Goal: Transaction & Acquisition: Purchase product/service

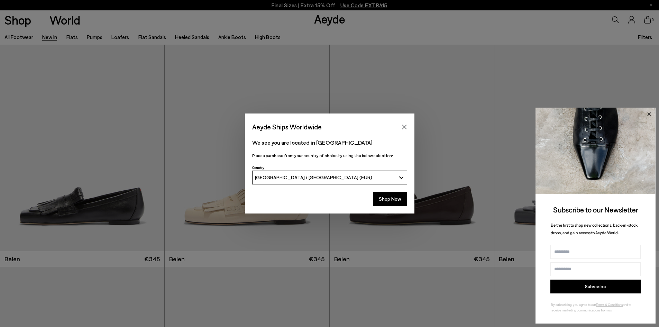
click at [651, 112] on icon at bounding box center [649, 114] width 9 height 9
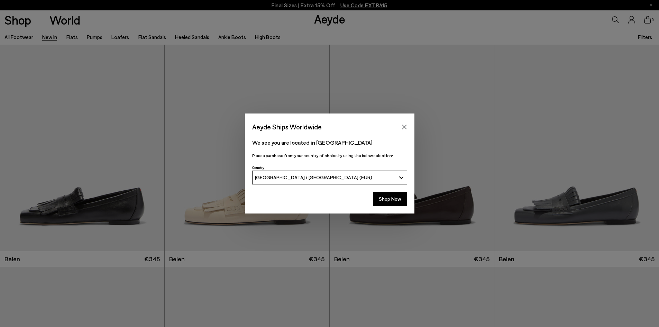
click at [406, 125] on icon "Close" at bounding box center [405, 127] width 6 height 6
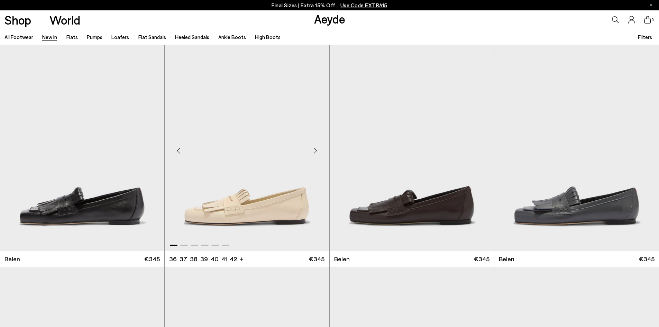
click at [237, 196] on img "1 / 6" at bounding box center [247, 148] width 164 height 207
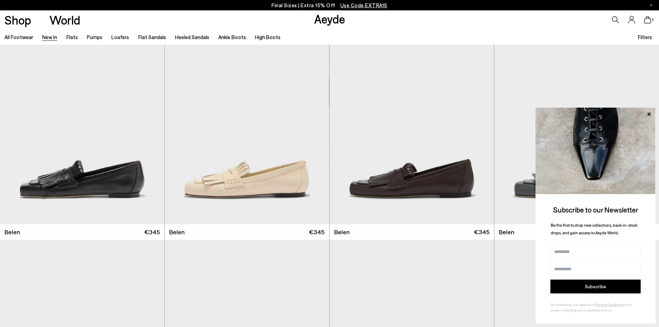
scroll to position [138, 0]
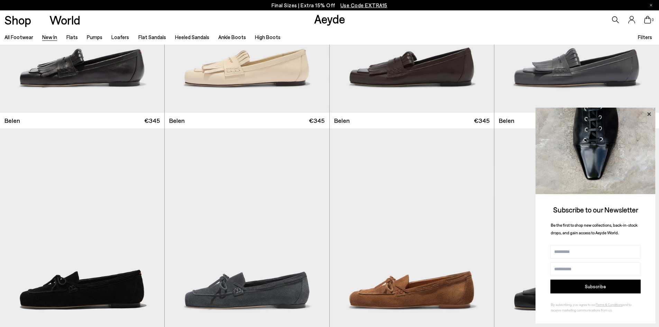
click at [650, 112] on icon at bounding box center [649, 114] width 9 height 9
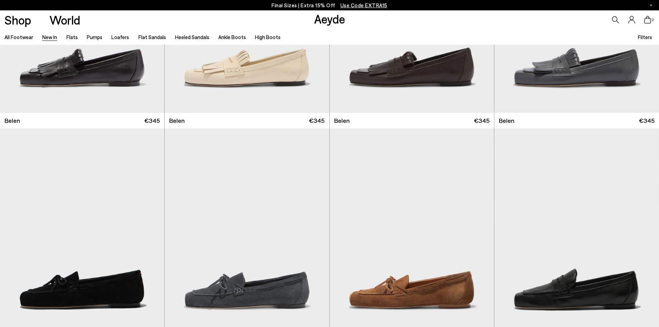
scroll to position [277, 0]
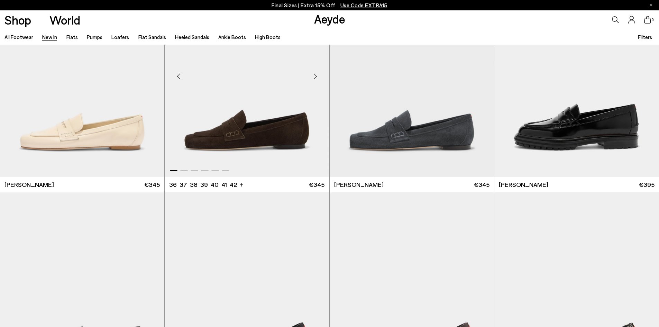
scroll to position [521, 0]
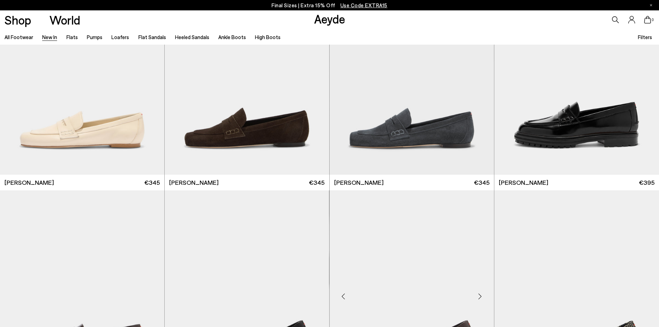
click at [399, 215] on img at bounding box center [412, 293] width 164 height 207
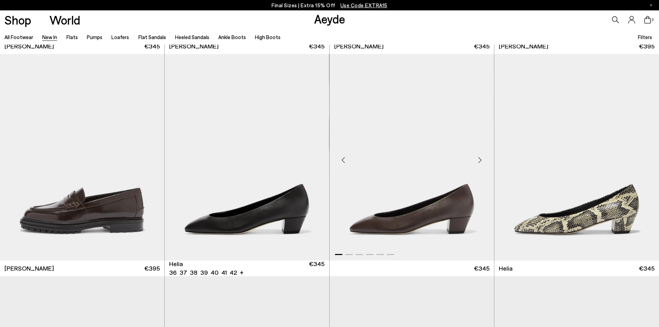
scroll to position [442, 0]
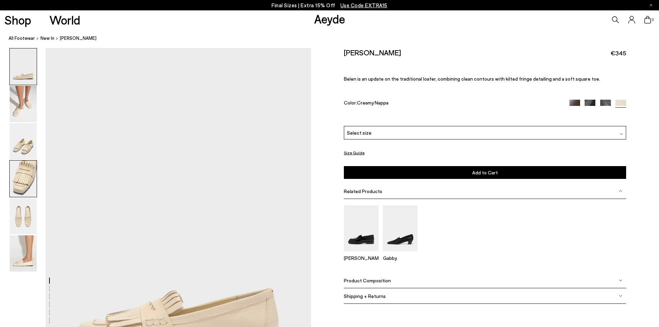
click at [22, 171] on img at bounding box center [23, 179] width 27 height 36
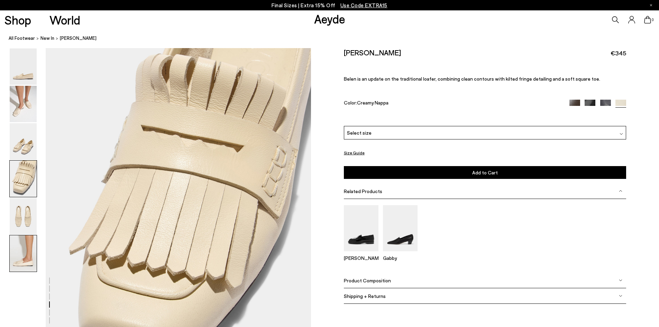
click at [28, 256] on img at bounding box center [23, 253] width 27 height 36
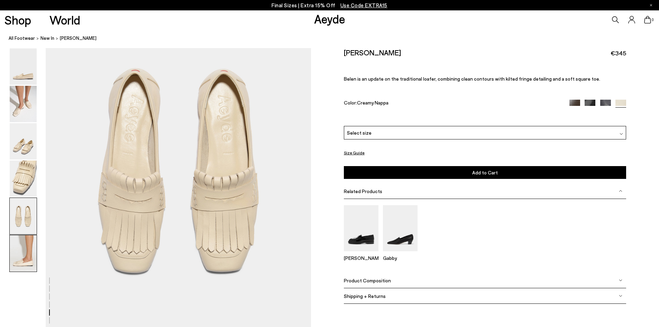
scroll to position [1822, 0]
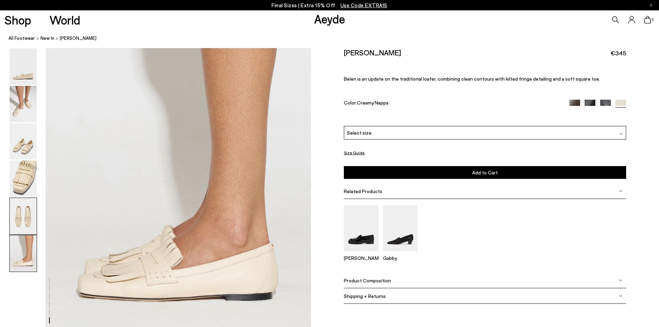
click at [22, 217] on img at bounding box center [23, 216] width 27 height 36
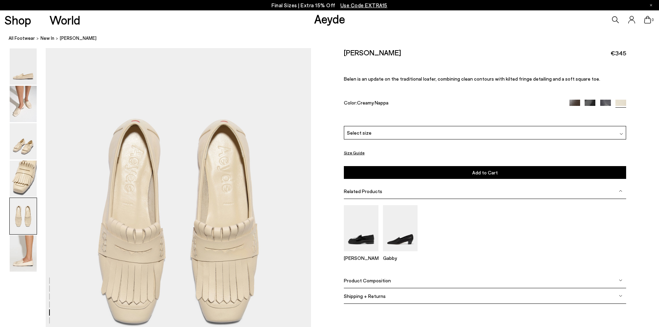
scroll to position [1420, 0]
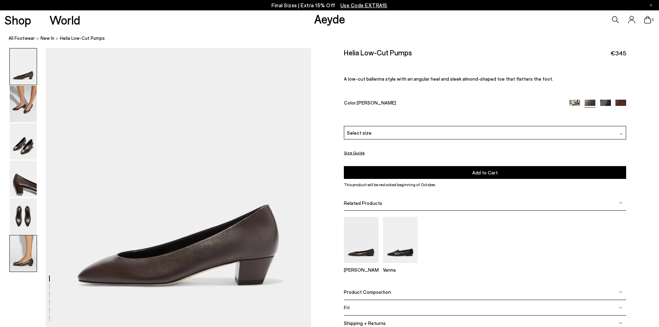
click at [19, 262] on img at bounding box center [23, 253] width 27 height 36
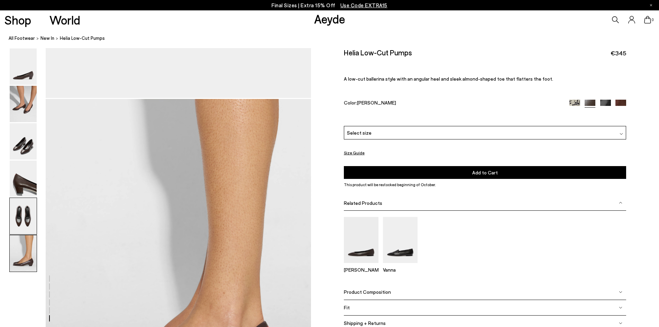
scroll to position [1747, 0]
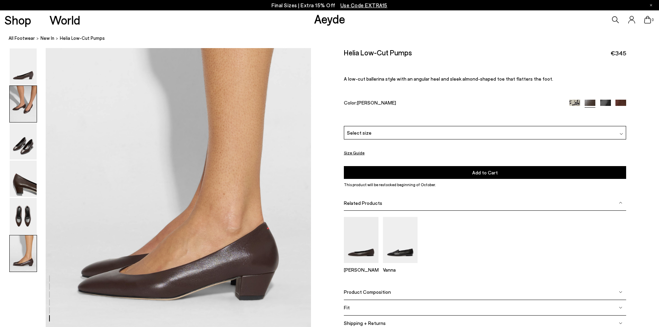
click at [22, 100] on img at bounding box center [23, 104] width 27 height 36
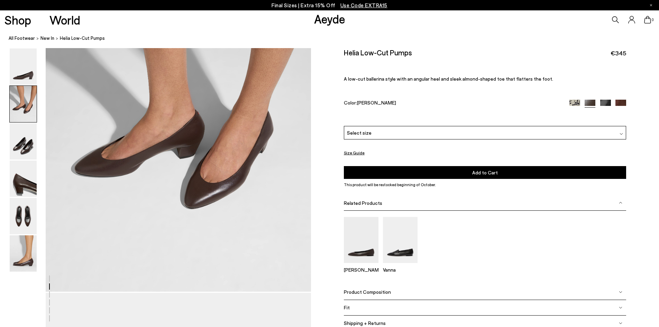
scroll to position [281, 0]
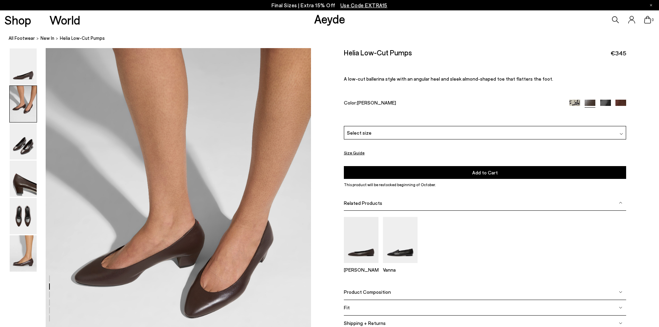
click at [572, 103] on img at bounding box center [575, 105] width 11 height 11
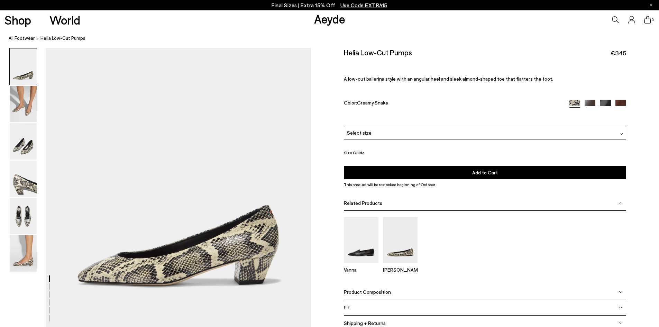
click at [620, 103] on img at bounding box center [621, 105] width 11 height 11
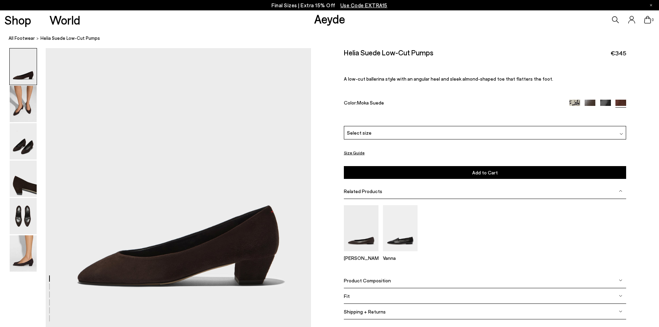
click at [593, 100] on img at bounding box center [590, 105] width 11 height 11
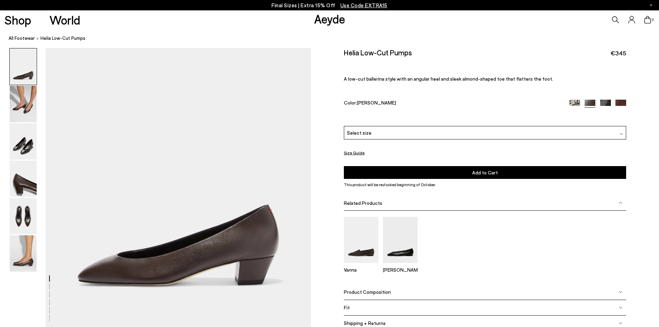
click at [418, 135] on div "Select size" at bounding box center [485, 132] width 282 height 13
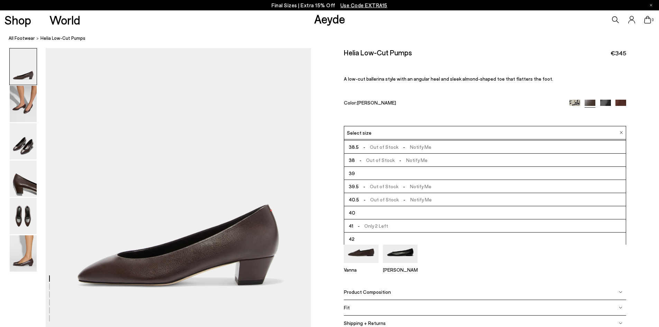
scroll to position [39, 0]
click at [362, 226] on span "-" at bounding box center [358, 225] width 11 height 6
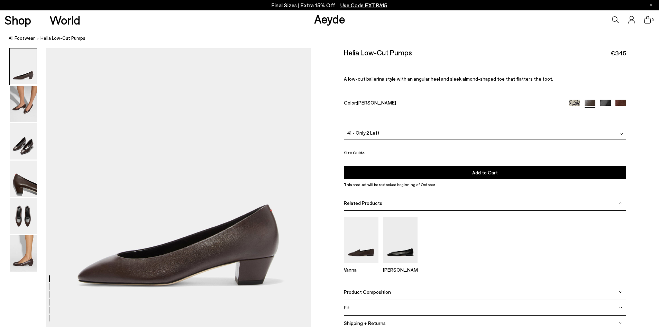
click at [410, 172] on button "Add to Cart Select a Size First" at bounding box center [485, 172] width 282 height 13
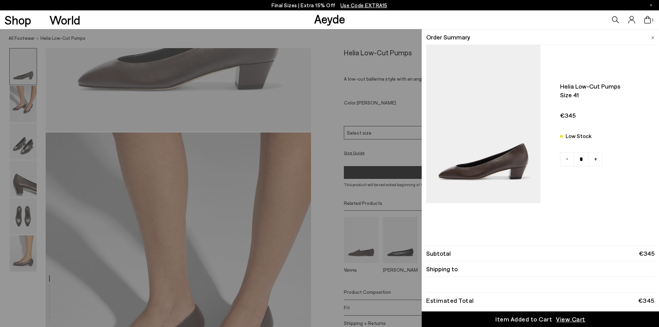
scroll to position [208, 0]
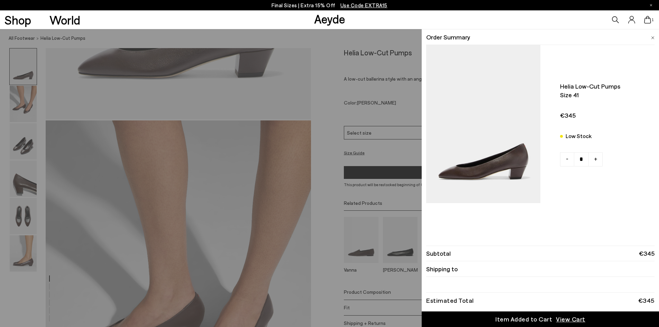
click at [561, 322] on span "View Cart" at bounding box center [570, 319] width 29 height 9
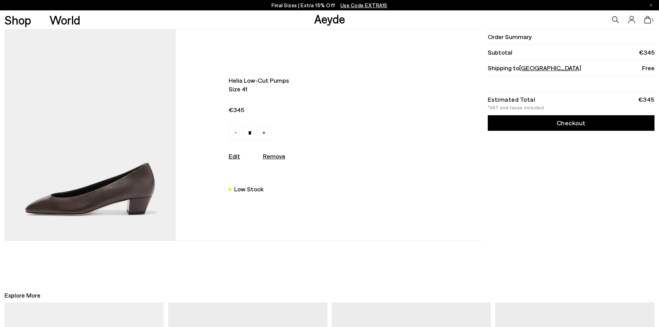
click at [536, 119] on link "Checkout" at bounding box center [571, 123] width 167 height 16
click at [269, 156] on u "Remove" at bounding box center [274, 156] width 22 height 8
type input "*"
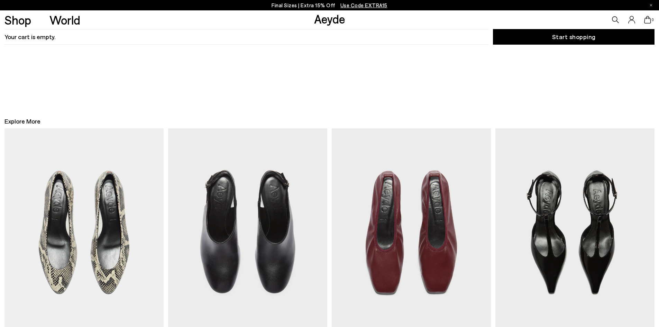
scroll to position [89, 0]
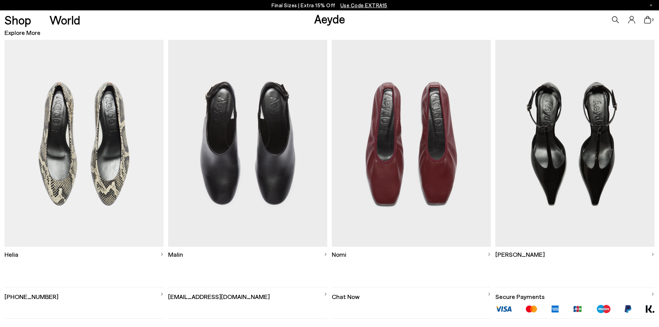
click at [357, 4] on span "Use Code EXTRA15" at bounding box center [364, 5] width 47 height 6
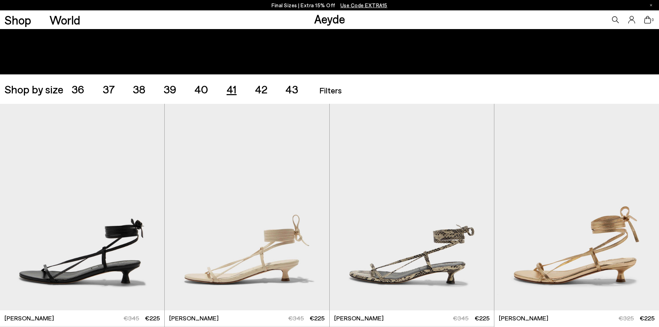
click at [233, 88] on span "41" at bounding box center [232, 88] width 10 height 13
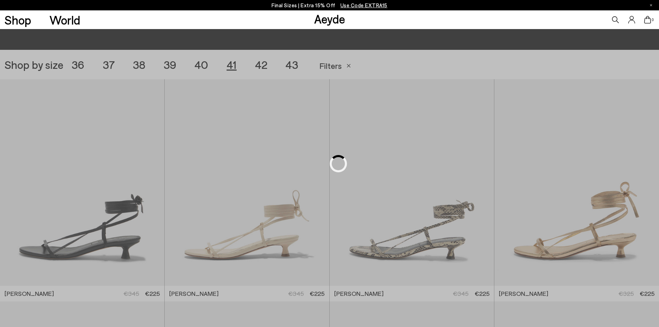
scroll to position [184, 0]
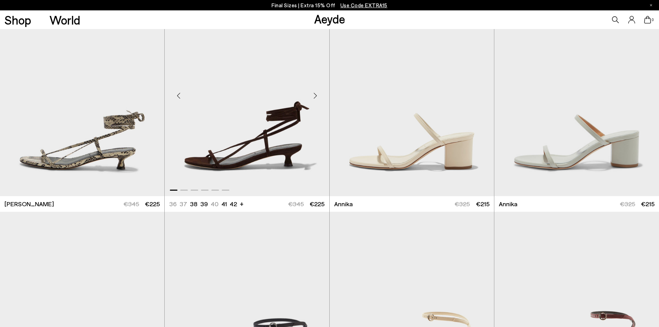
scroll to position [253, 0]
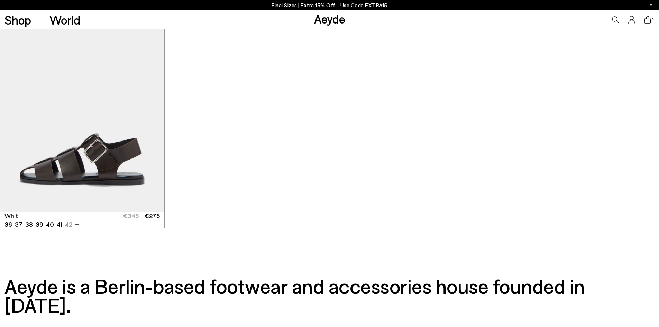
scroll to position [3288, 0]
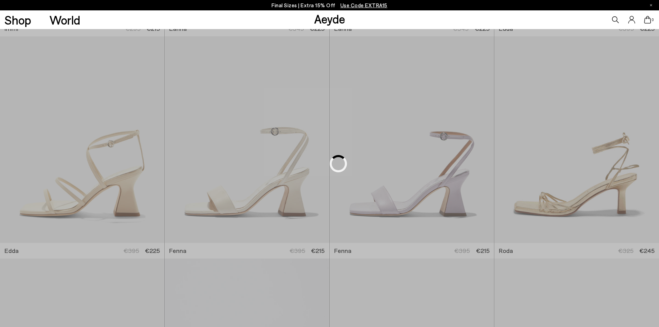
scroll to position [643, 0]
